Goal: Task Accomplishment & Management: Manage account settings

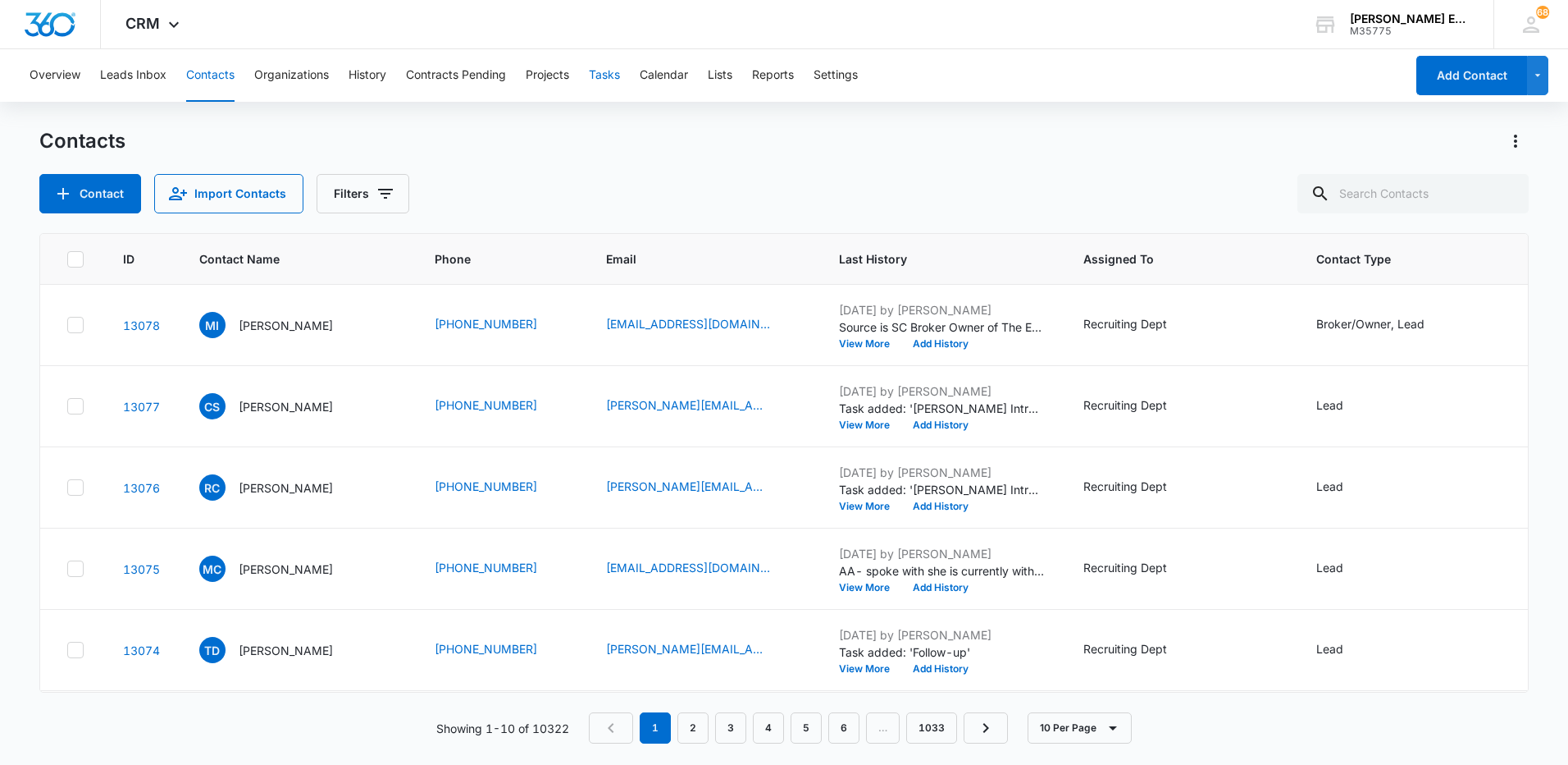
click at [606, 70] on button "Tasks" at bounding box center [604, 76] width 31 height 52
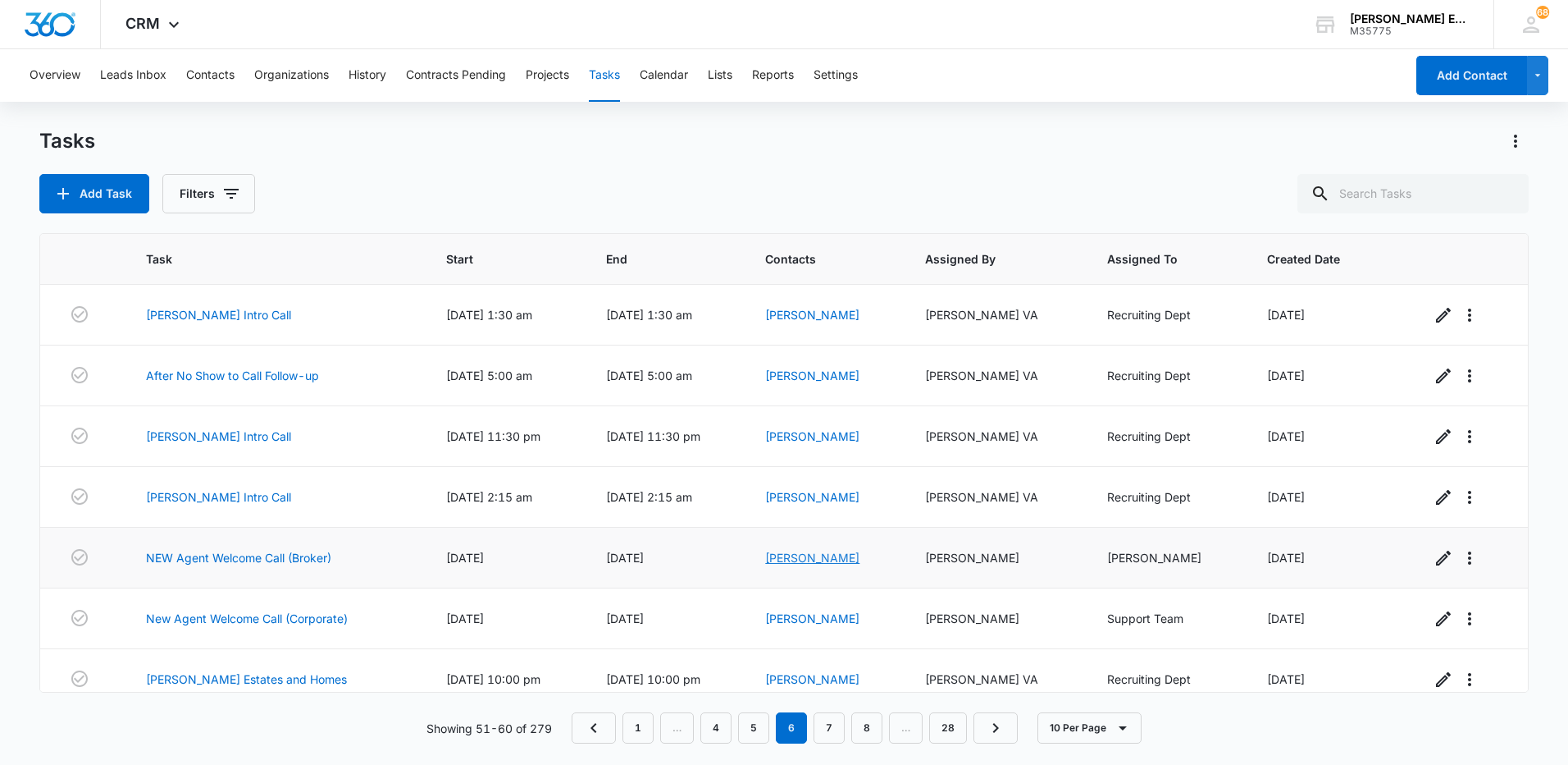
click at [836, 558] on link "[PERSON_NAME]" at bounding box center [813, 557] width 94 height 14
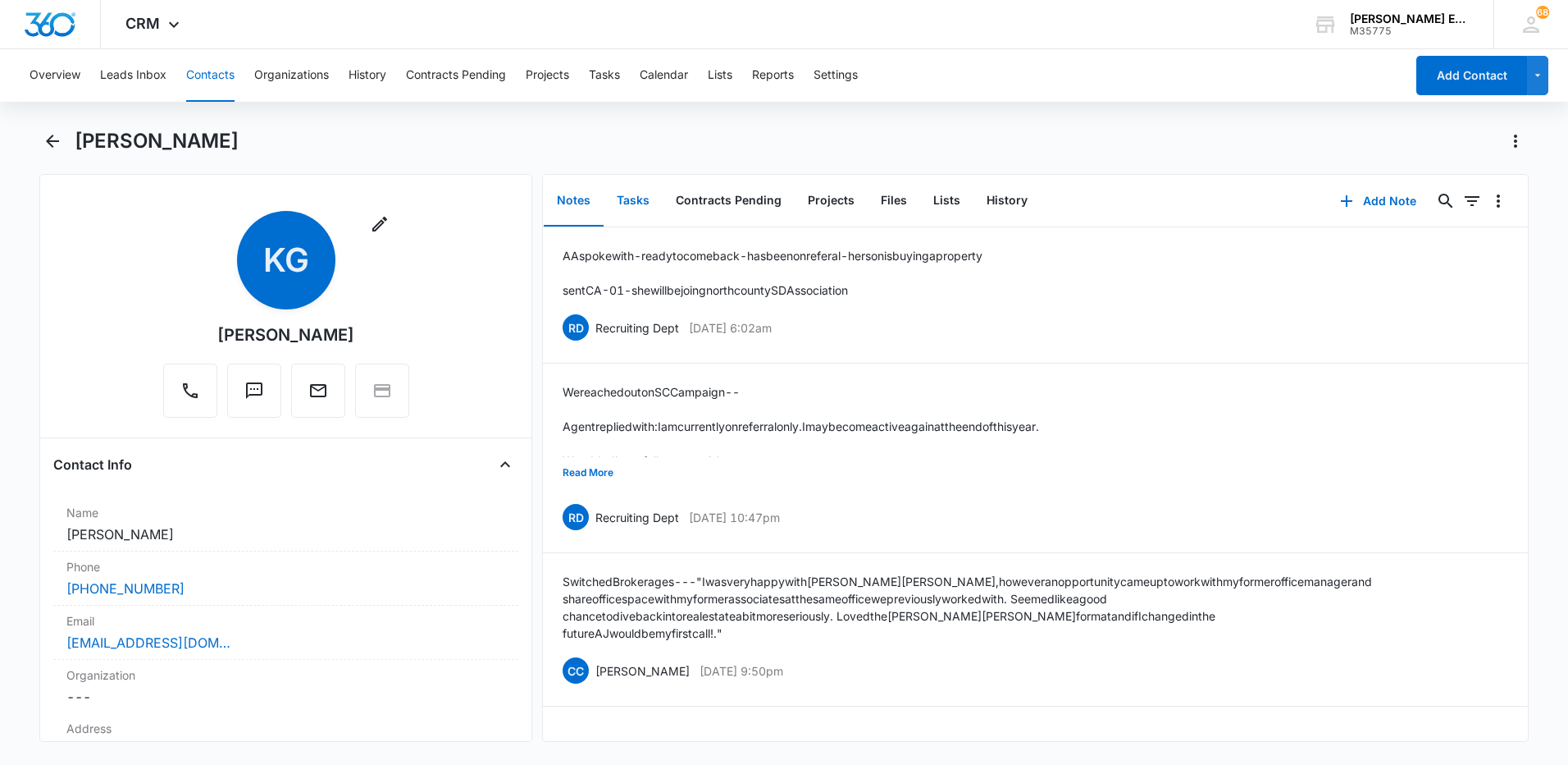
click at [649, 207] on button "Tasks" at bounding box center [633, 201] width 59 height 51
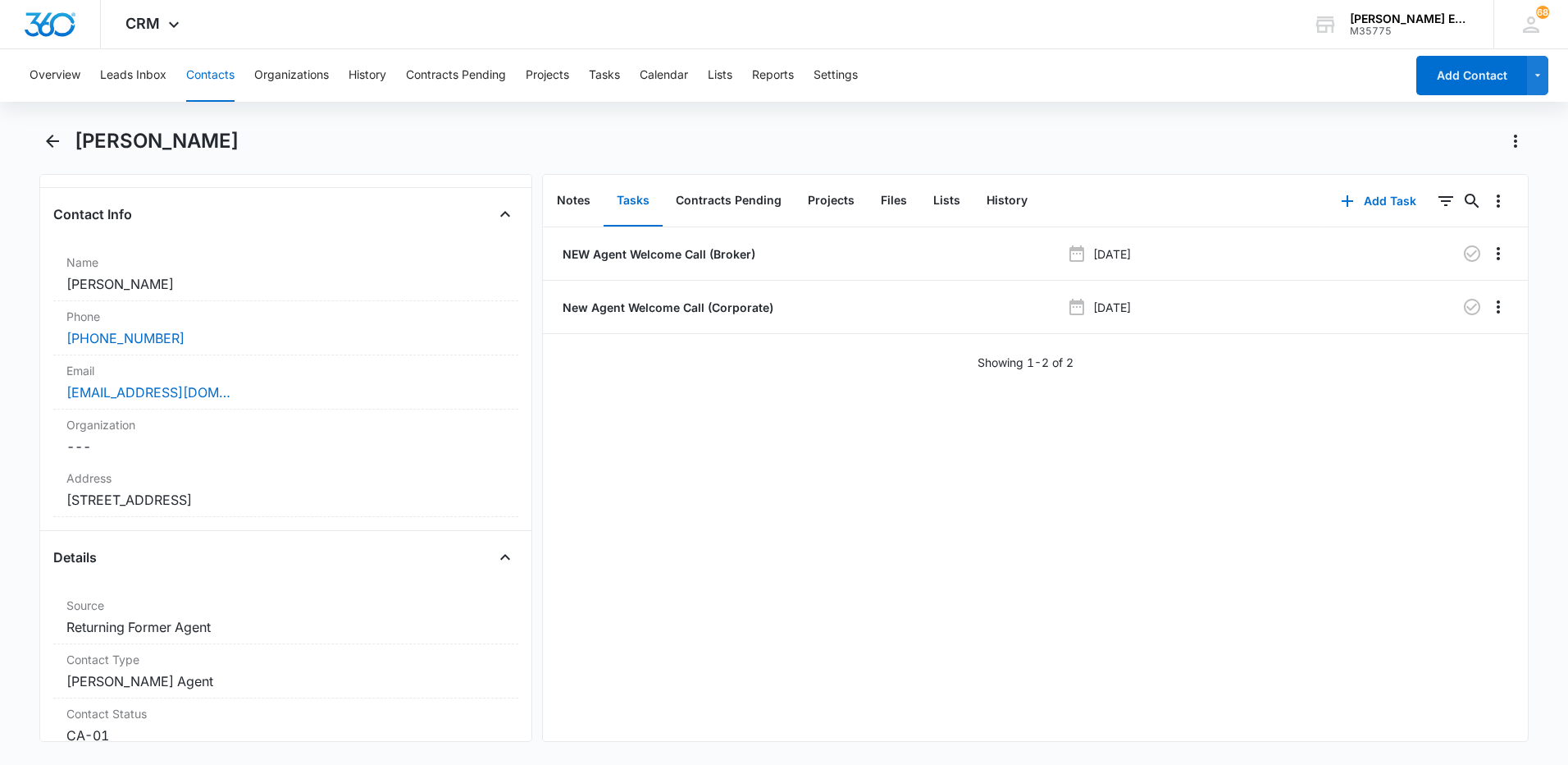
scroll to position [246, 0]
click at [1489, 257] on icon "Overflow Menu" at bounding box center [1498, 253] width 20 height 20
click at [1470, 327] on button "Delete" at bounding box center [1452, 324] width 94 height 24
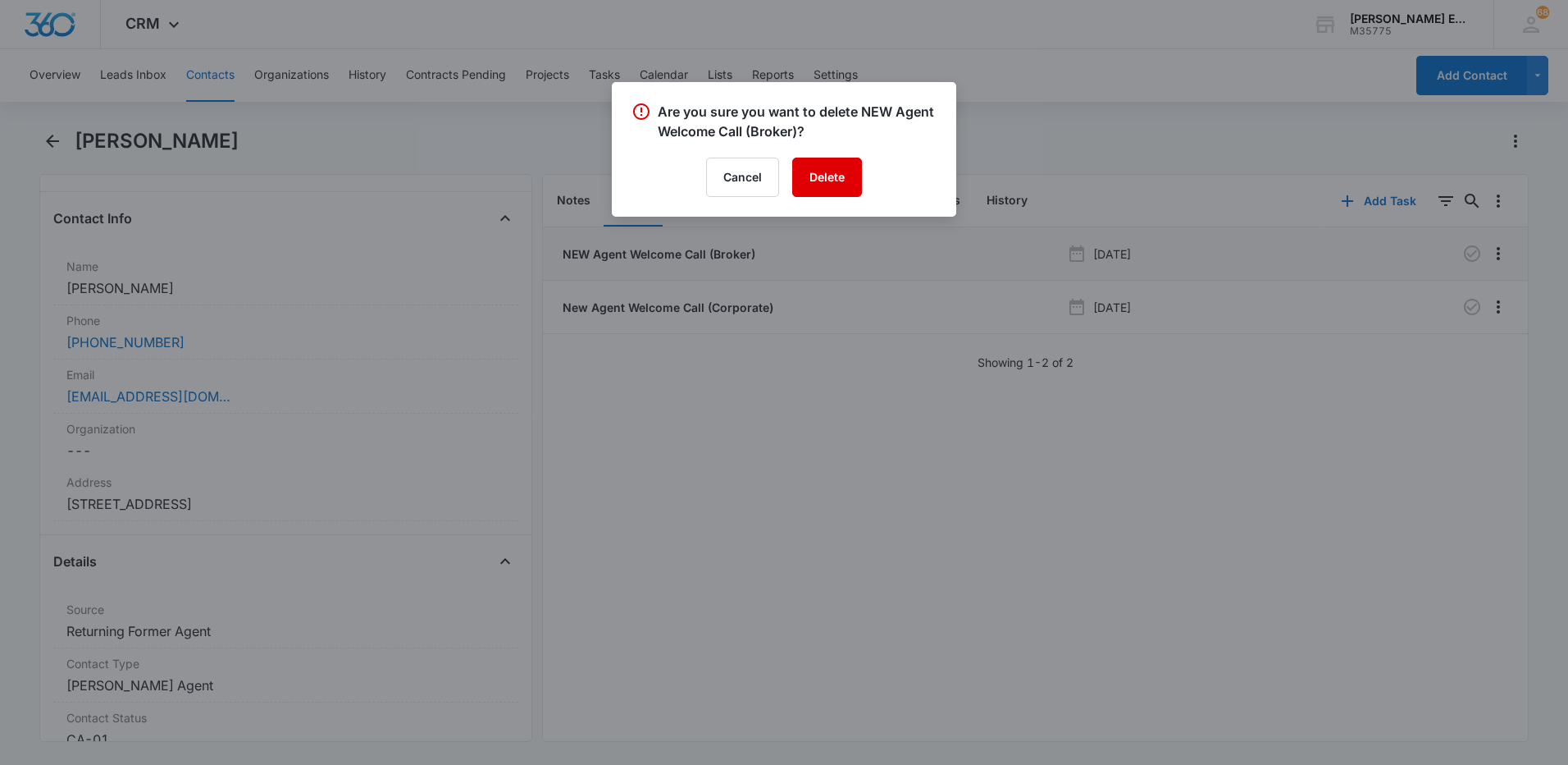
click at [833, 183] on button "Delete" at bounding box center [827, 177] width 70 height 39
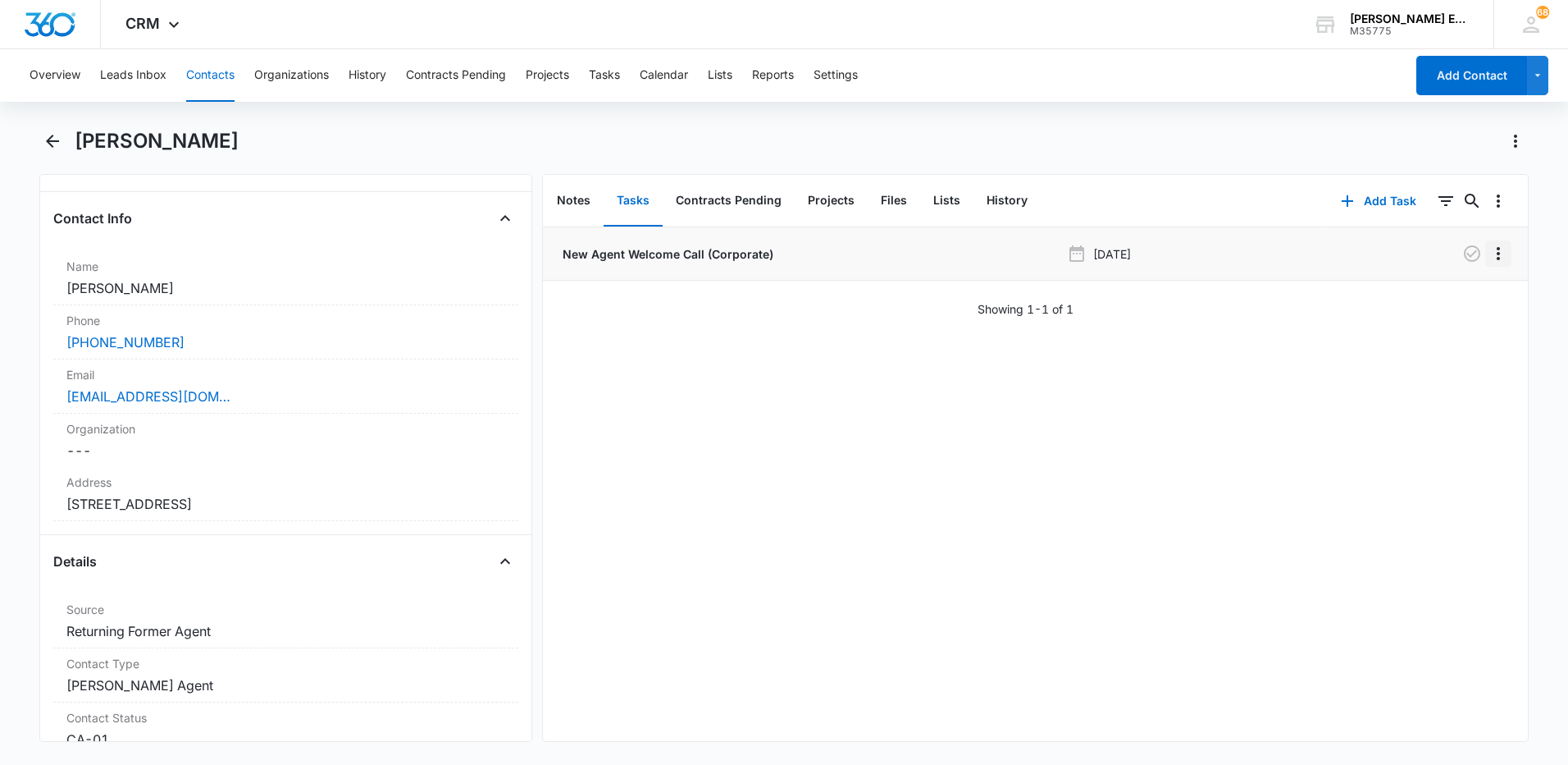
click at [1489, 251] on icon "Overflow Menu" at bounding box center [1498, 253] width 20 height 20
click at [1456, 325] on div "Delete" at bounding box center [1442, 324] width 35 height 11
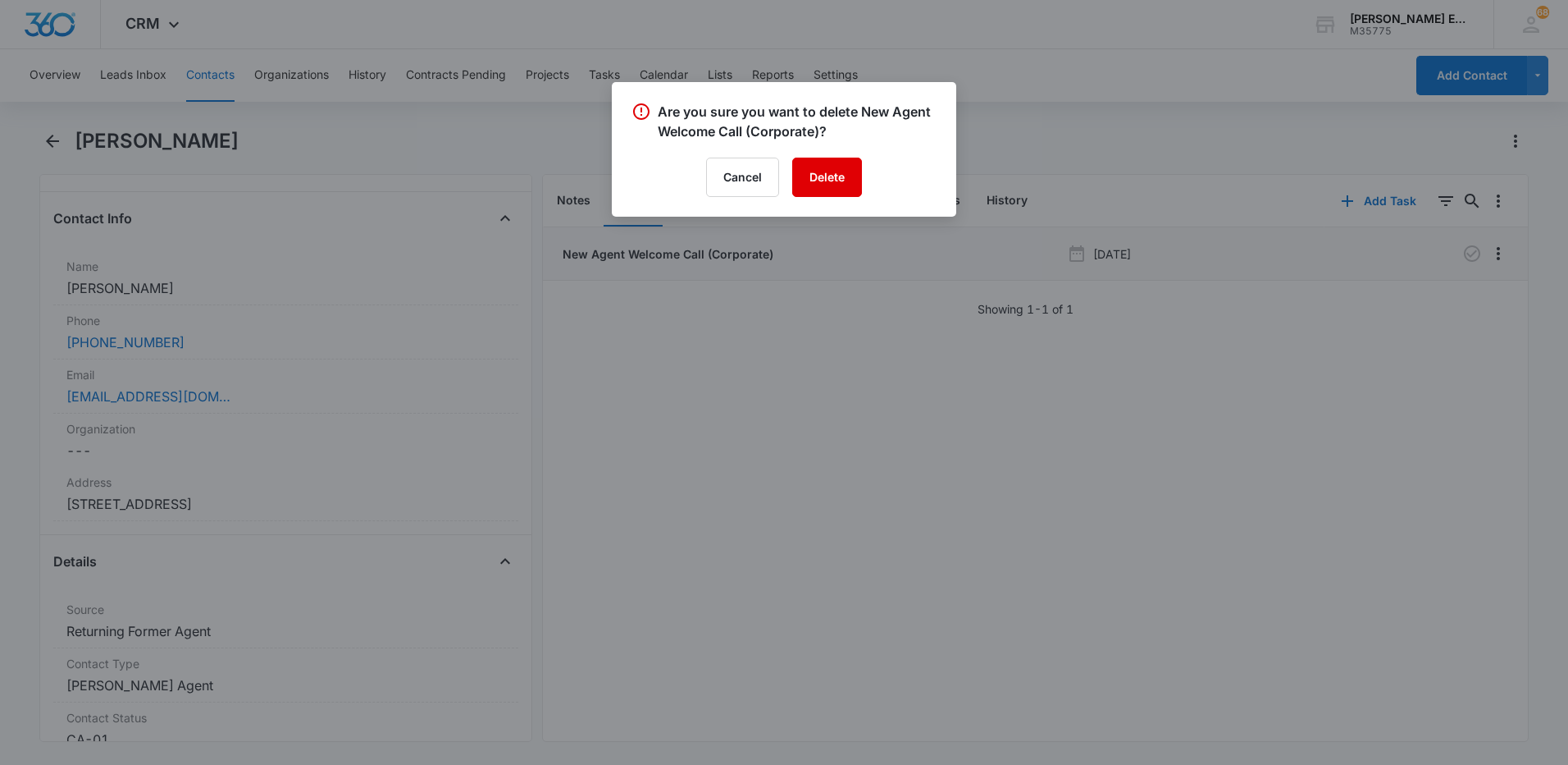
click at [824, 181] on button "Delete" at bounding box center [827, 177] width 70 height 39
